Goal: Find specific page/section: Find specific page/section

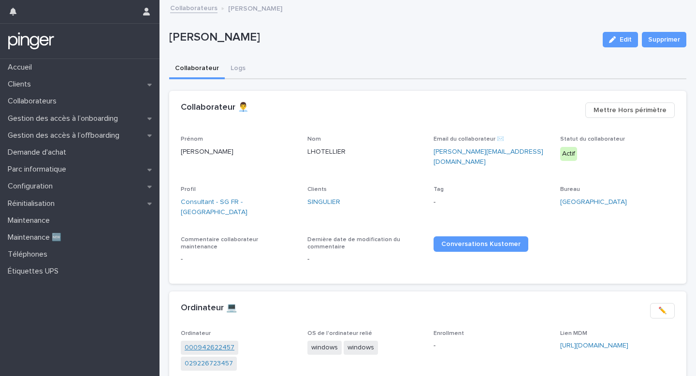
click at [214, 343] on link "000942622457" at bounding box center [210, 348] width 50 height 10
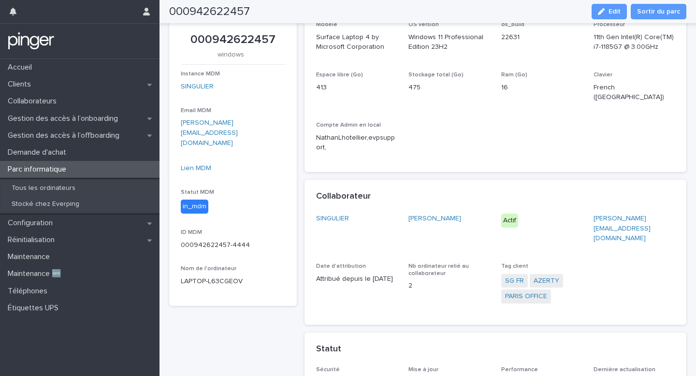
scroll to position [128, 0]
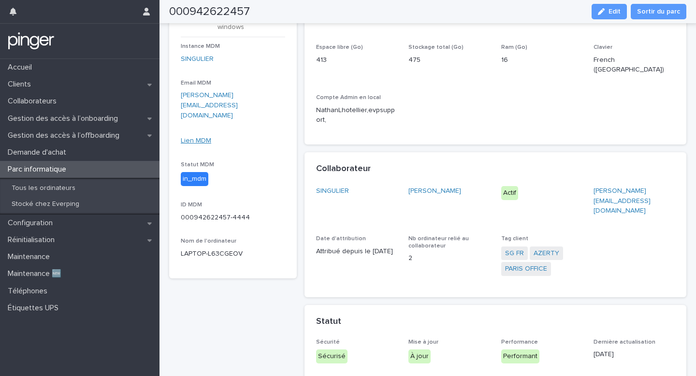
click at [204, 137] on link "Lien MDM" at bounding box center [196, 140] width 30 height 7
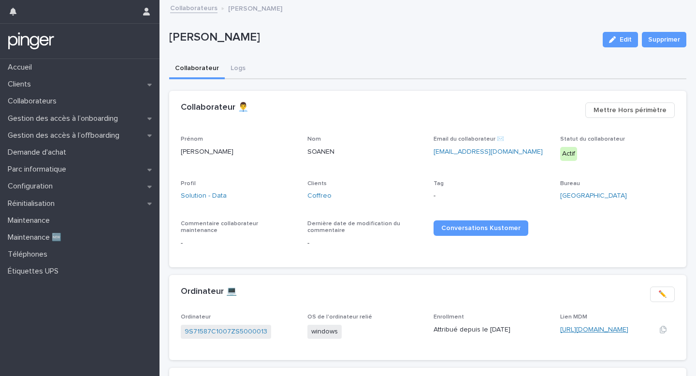
click at [628, 329] on link "[URL][DOMAIN_NAME]" at bounding box center [594, 329] width 68 height 7
